Goal: Browse casually

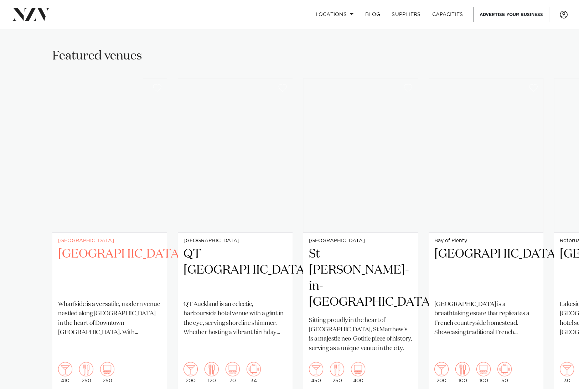
scroll to position [499, 0]
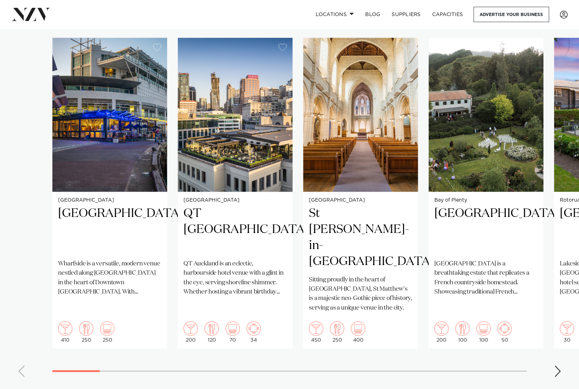
click at [558, 366] on div "Next slide" at bounding box center [557, 371] width 7 height 11
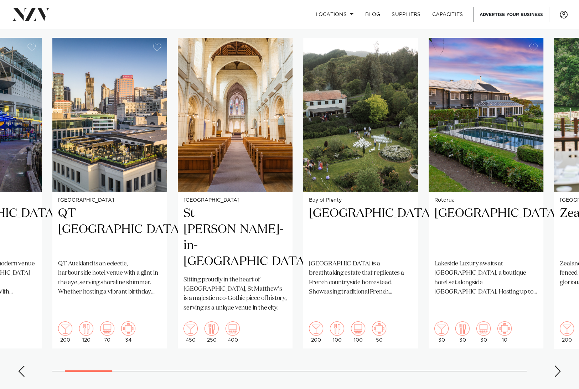
click at [558, 366] on div "Next slide" at bounding box center [557, 371] width 7 height 11
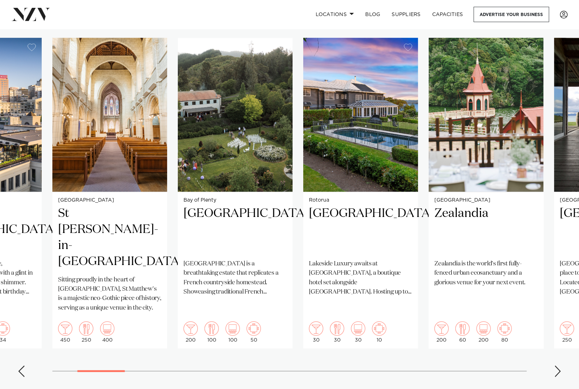
click at [558, 366] on div "Next slide" at bounding box center [557, 371] width 7 height 11
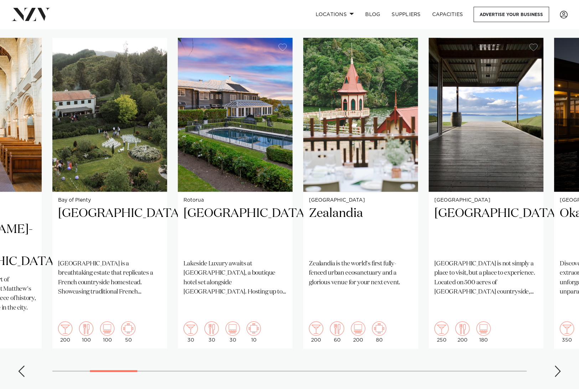
click at [558, 366] on div "Next slide" at bounding box center [557, 371] width 7 height 11
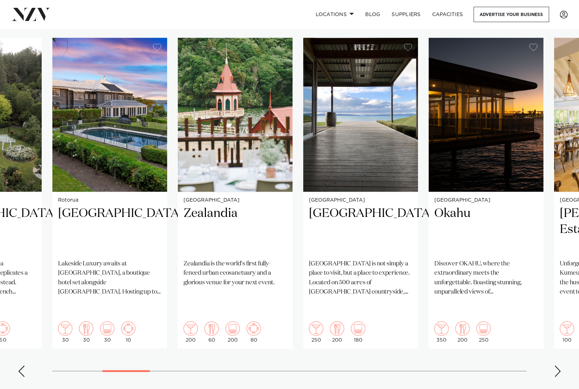
click at [558, 366] on div "Next slide" at bounding box center [557, 371] width 7 height 11
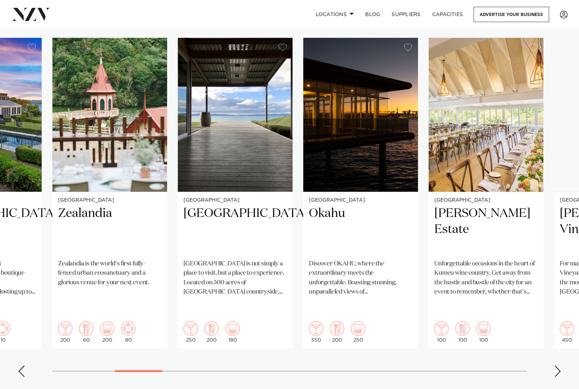
click at [558, 366] on div "Next slide" at bounding box center [557, 371] width 7 height 11
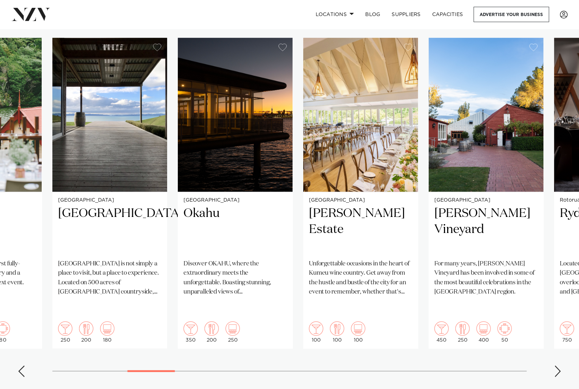
click at [558, 366] on div "Next slide" at bounding box center [557, 371] width 7 height 11
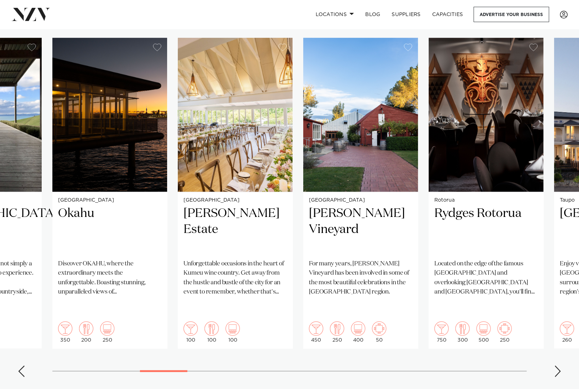
click at [558, 366] on div "Next slide" at bounding box center [557, 371] width 7 height 11
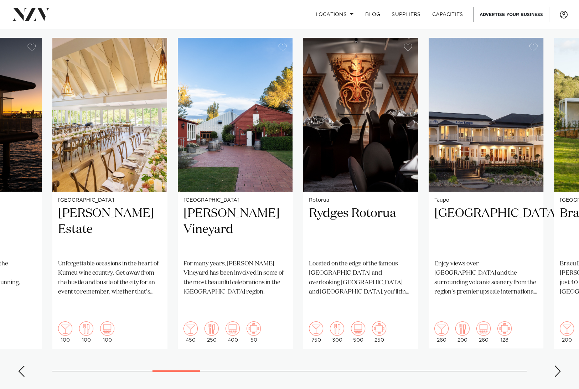
click at [558, 366] on div "Next slide" at bounding box center [557, 371] width 7 height 11
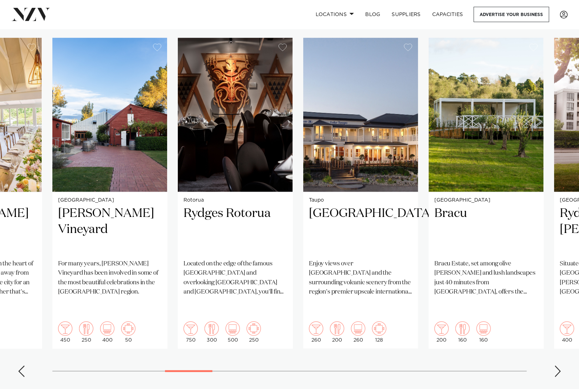
click at [558, 366] on div "Next slide" at bounding box center [557, 371] width 7 height 11
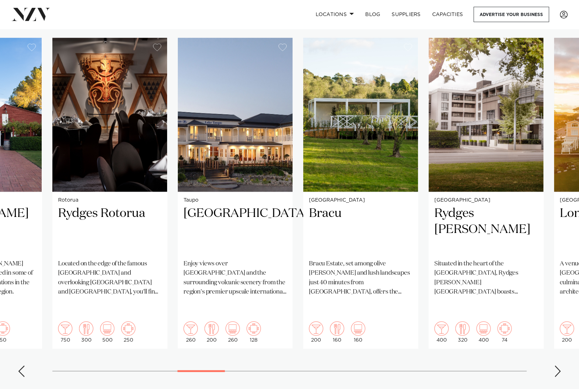
click at [557, 366] on div "Next slide" at bounding box center [557, 371] width 7 height 11
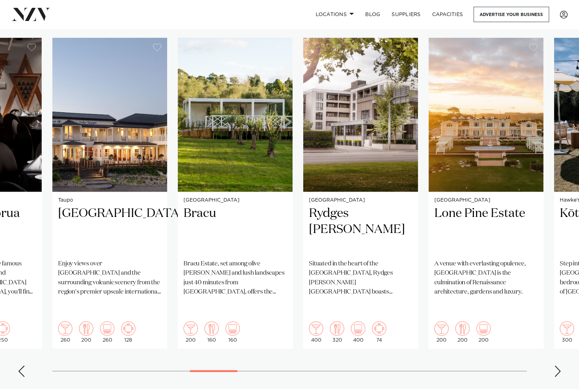
click at [557, 366] on div "Next slide" at bounding box center [557, 371] width 7 height 11
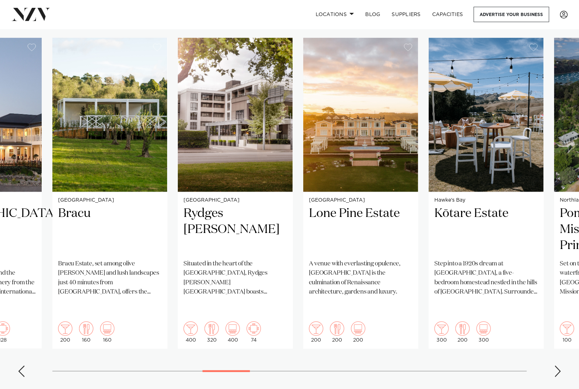
click at [557, 366] on div "Next slide" at bounding box center [557, 371] width 7 height 11
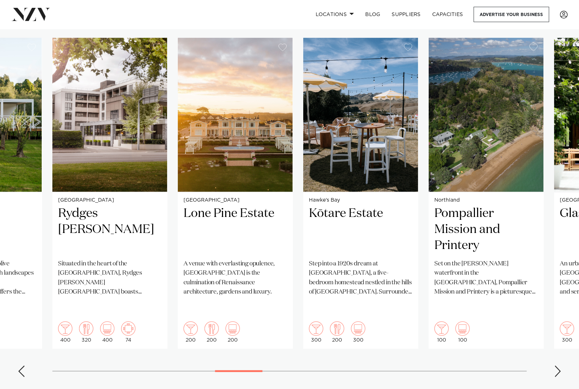
click at [557, 366] on div "Next slide" at bounding box center [557, 371] width 7 height 11
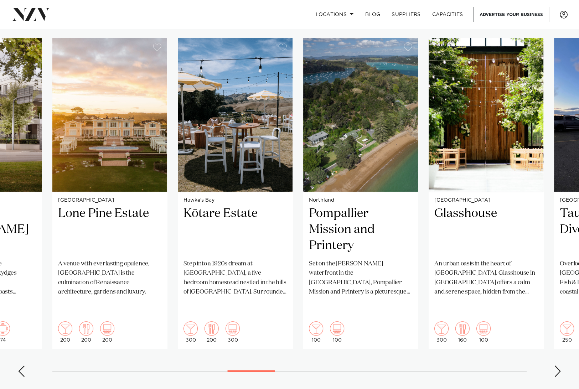
click at [557, 366] on div "Next slide" at bounding box center [557, 371] width 7 height 11
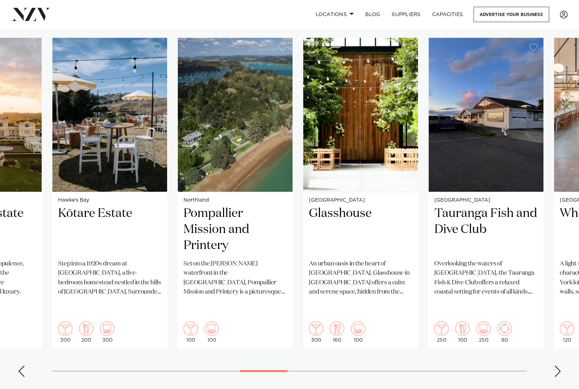
click at [557, 366] on div "Next slide" at bounding box center [557, 371] width 7 height 11
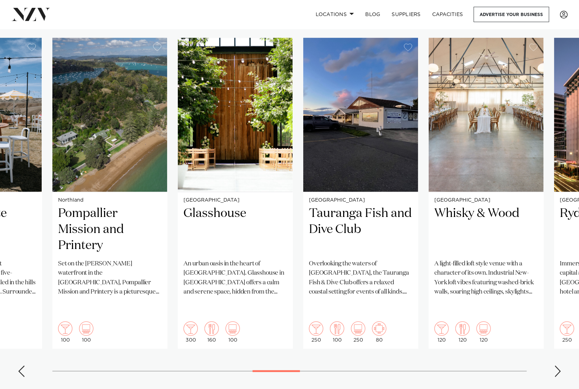
click at [557, 366] on div "Next slide" at bounding box center [557, 371] width 7 height 11
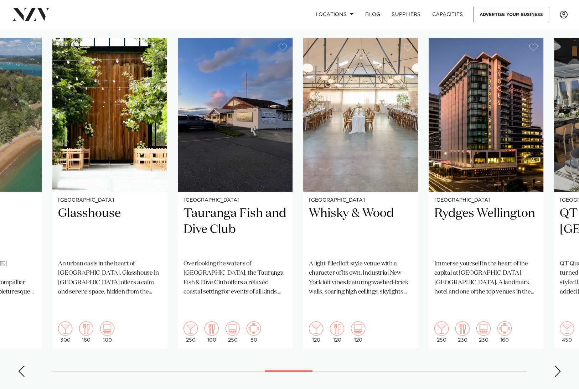
click at [557, 366] on div "Next slide" at bounding box center [557, 371] width 7 height 11
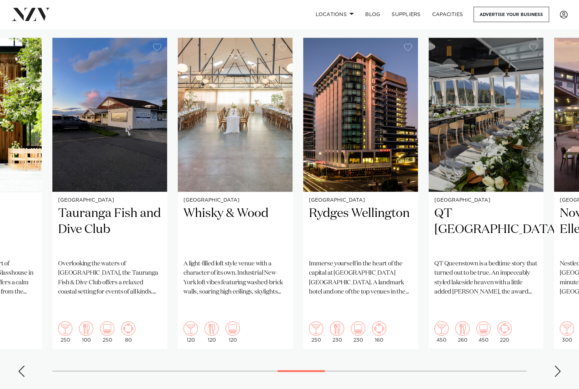
click at [556, 361] on swiper-container "[GEOGRAPHIC_DATA] [GEOGRAPHIC_DATA] is a versatile, modern venue nestled along …" at bounding box center [289, 210] width 579 height 345
